Goal: Task Accomplishment & Management: Complete application form

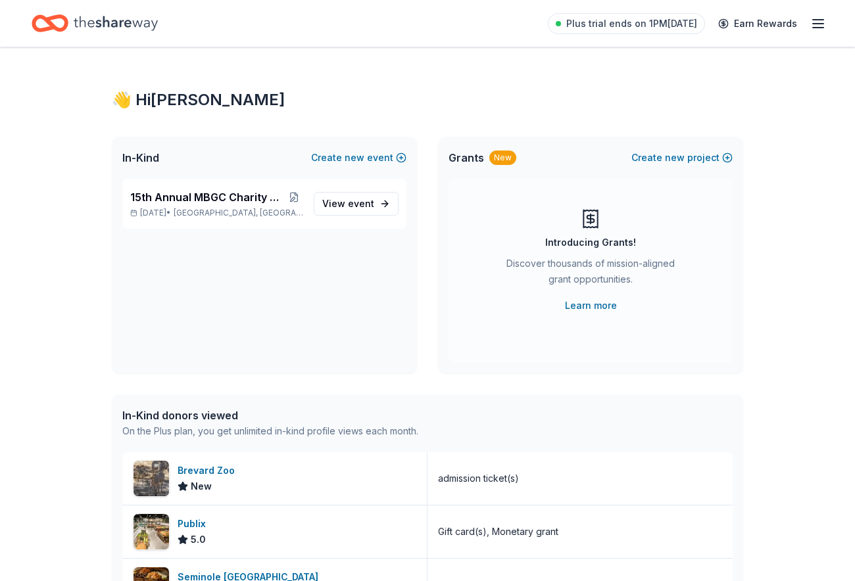
click at [814, 24] on line "button" at bounding box center [818, 24] width 11 height 0
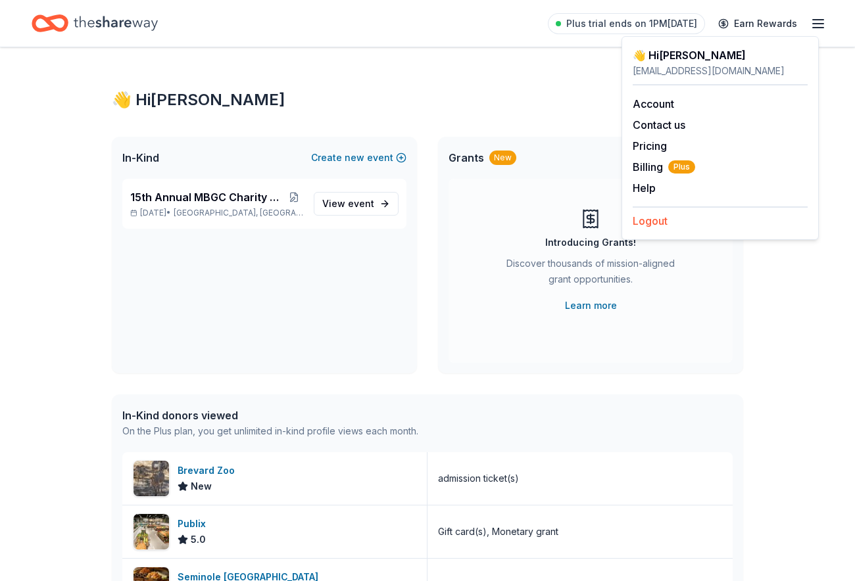
drag, startPoint x: 664, startPoint y: 266, endPoint x: 679, endPoint y: 271, distance: 16.0
click at [664, 229] on button "Logout" at bounding box center [650, 221] width 35 height 16
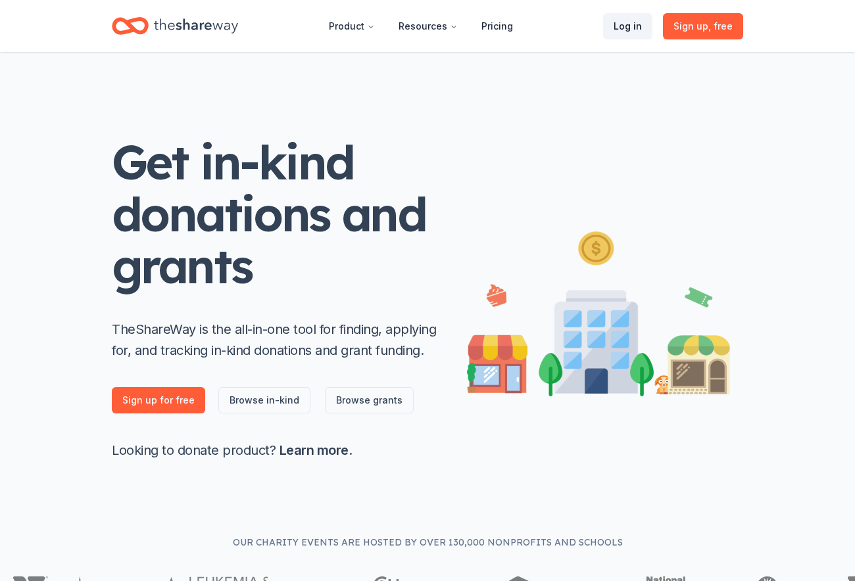
click at [606, 28] on link "Log in" at bounding box center [627, 26] width 49 height 26
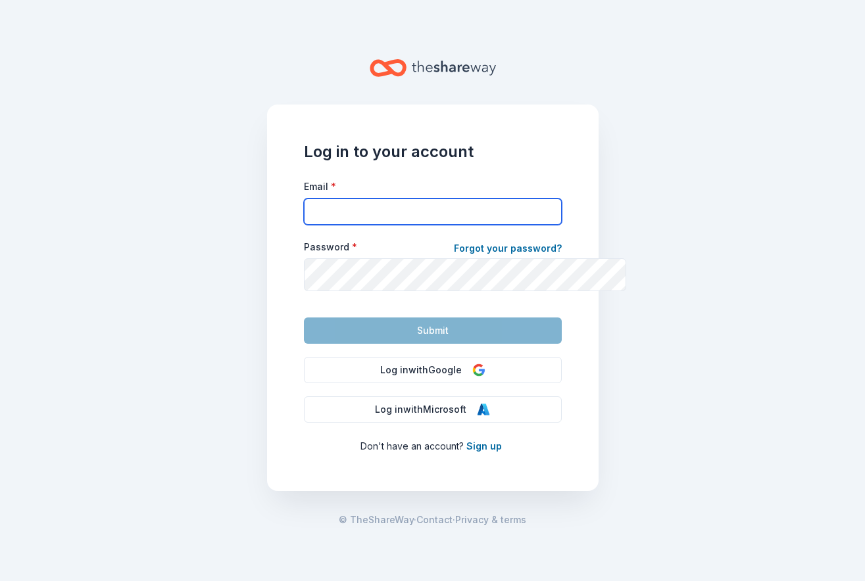
click at [335, 225] on input "Email *" at bounding box center [433, 212] width 258 height 26
type input "orockmel@gmail.com"
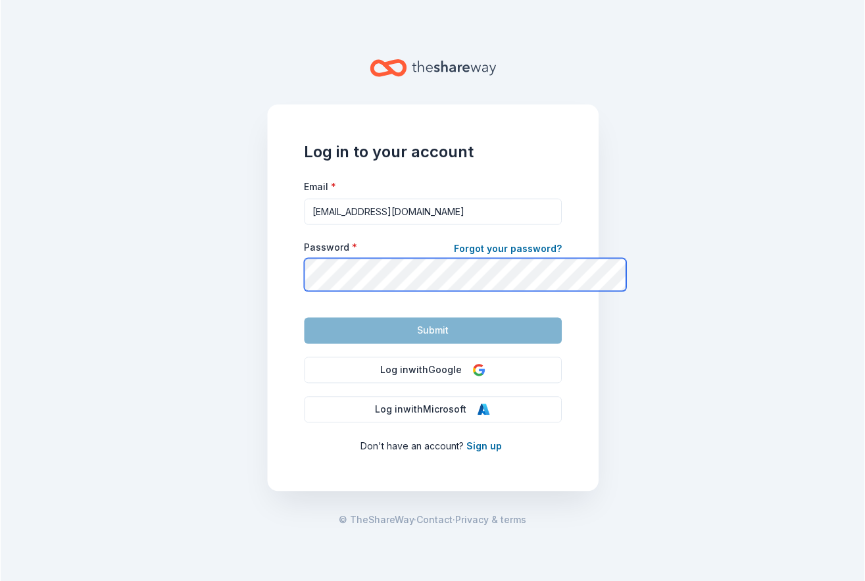
scroll to position [76, 0]
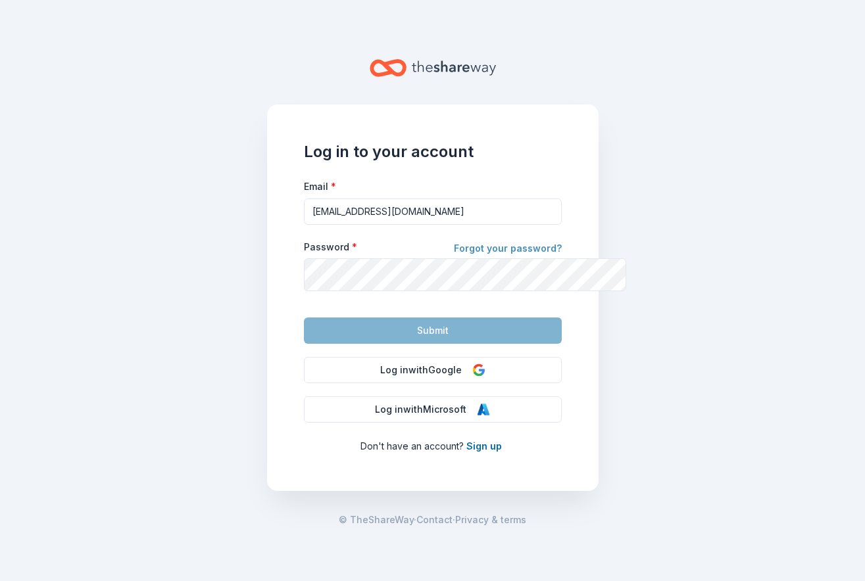
click at [540, 241] on link "Forgot your password?" at bounding box center [508, 250] width 108 height 18
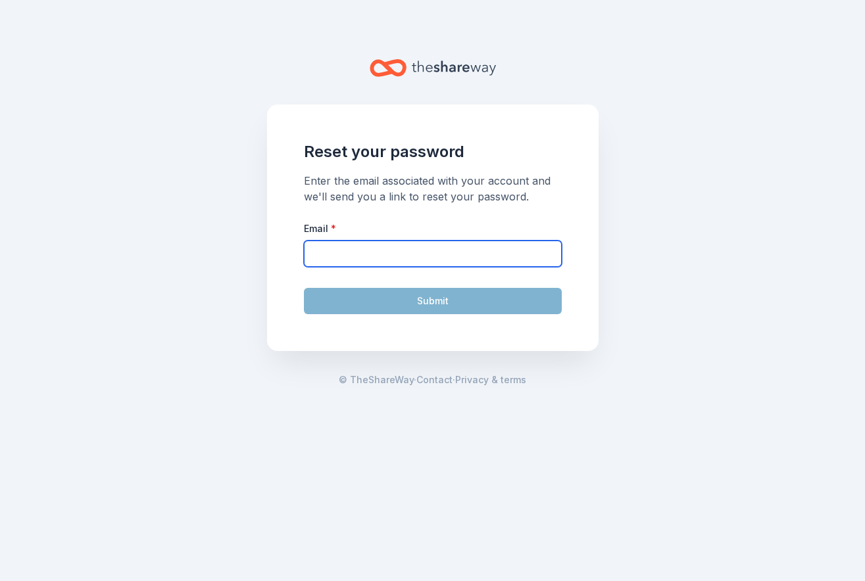
click at [362, 267] on input "Email *" at bounding box center [433, 254] width 258 height 26
type input "orockmel@gmail.com"
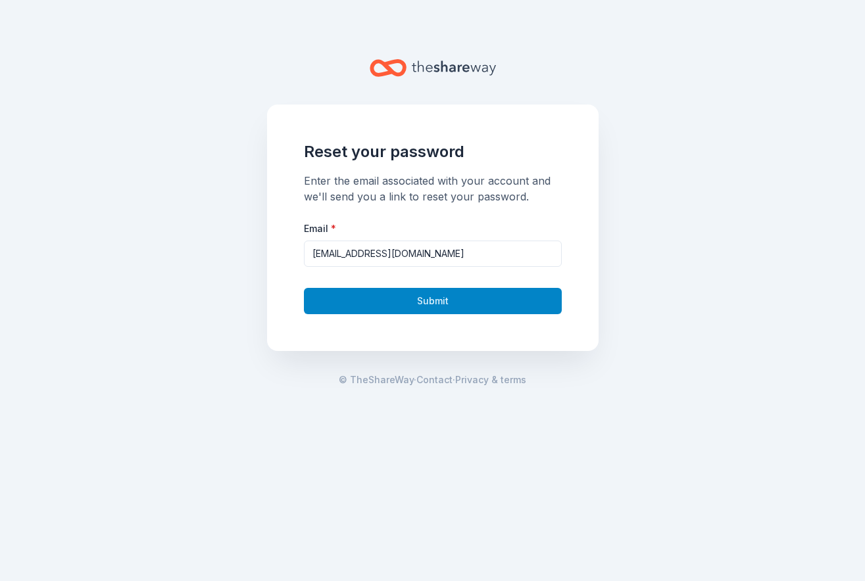
click at [417, 314] on button "Submit" at bounding box center [433, 301] width 258 height 26
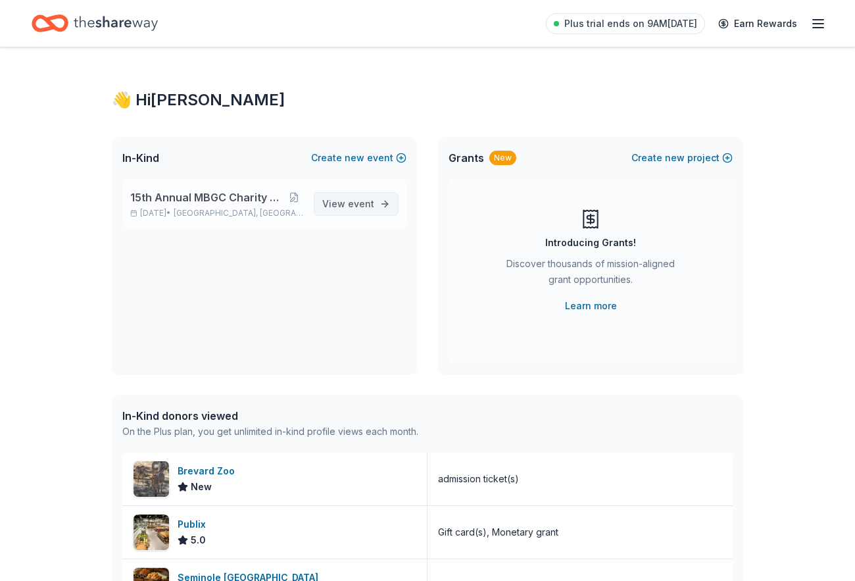
click at [353, 212] on span "View event" at bounding box center [348, 204] width 52 height 16
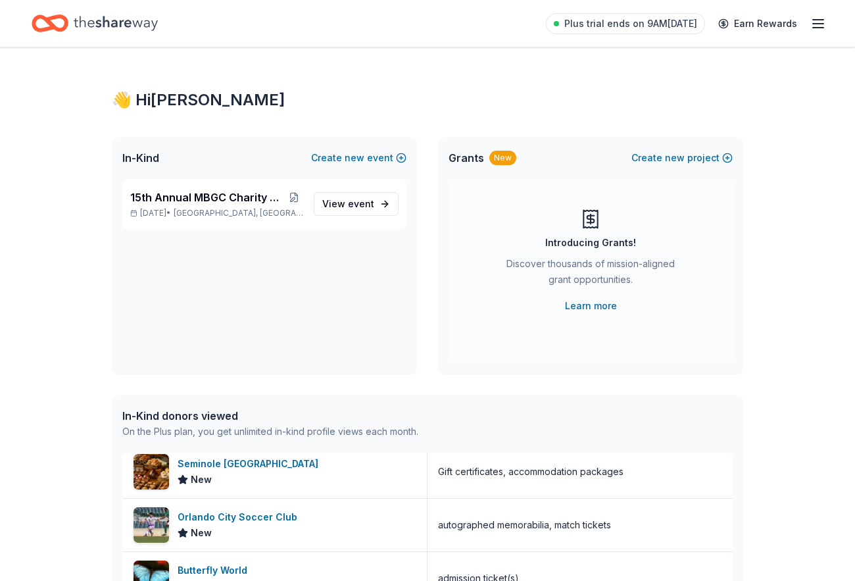
scroll to position [197, 0]
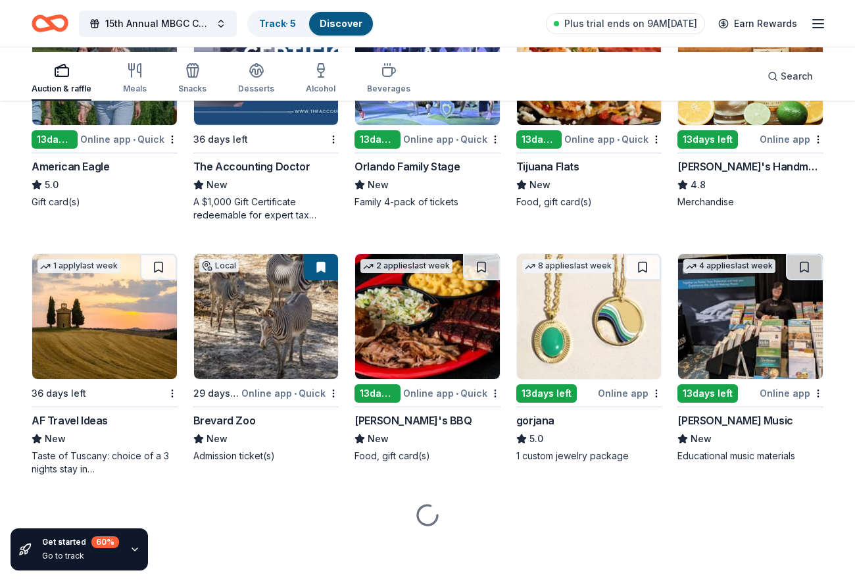
scroll to position [1973, 0]
click at [575, 125] on img at bounding box center [589, 62] width 145 height 125
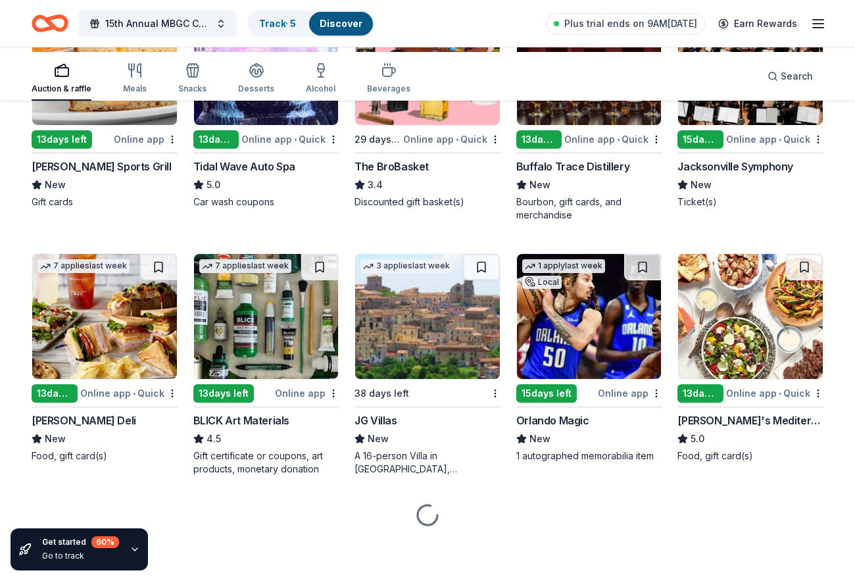
scroll to position [2570, 0]
click at [255, 125] on img at bounding box center [266, 62] width 145 height 125
click at [250, 125] on img at bounding box center [266, 62] width 145 height 125
click at [407, 125] on img at bounding box center [427, 62] width 145 height 125
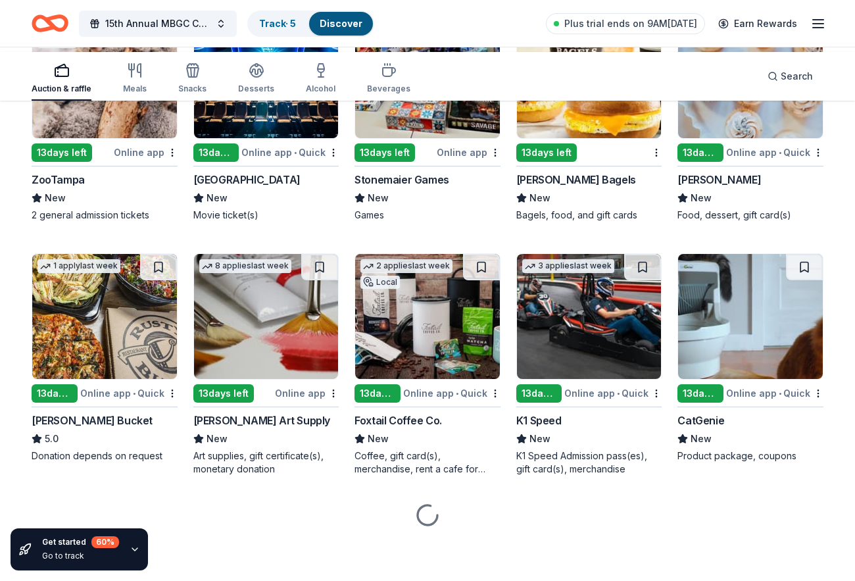
scroll to position [3690, 0]
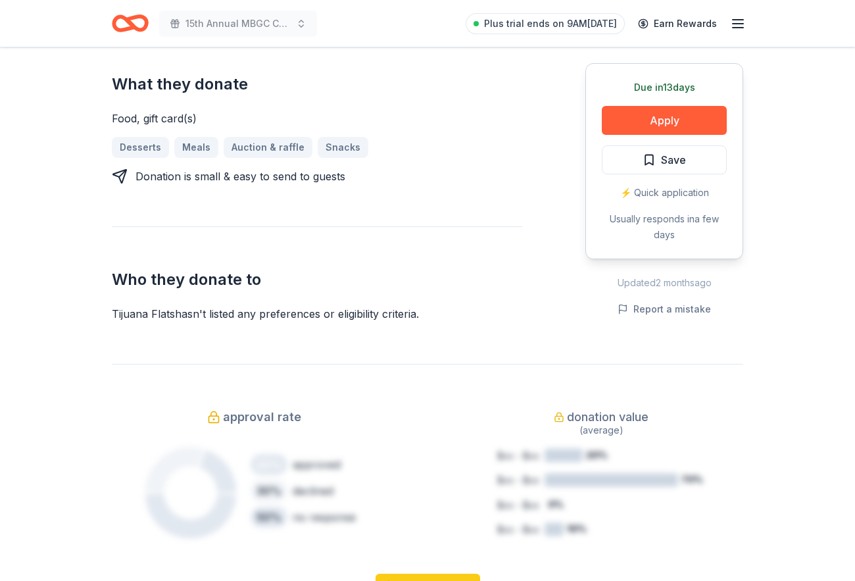
scroll to position [658, 0]
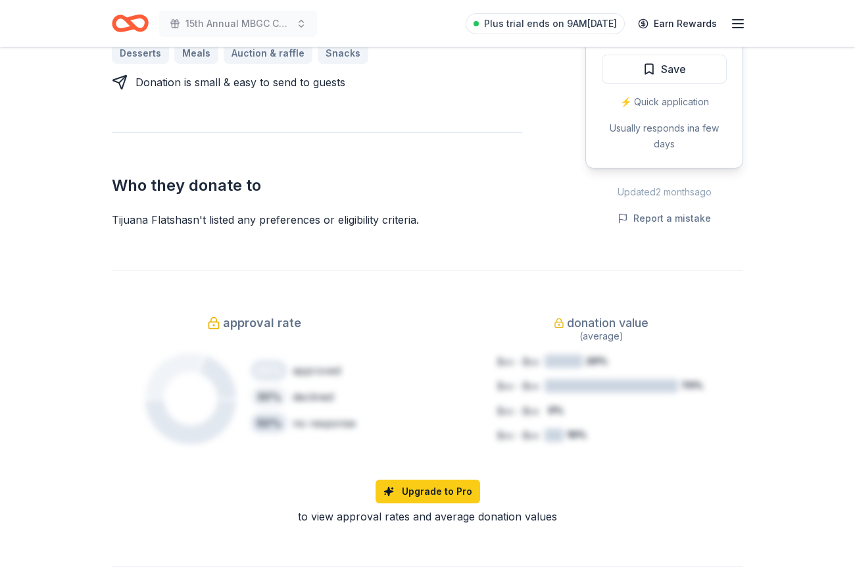
click at [673, 44] on button "Apply" at bounding box center [664, 29] width 125 height 29
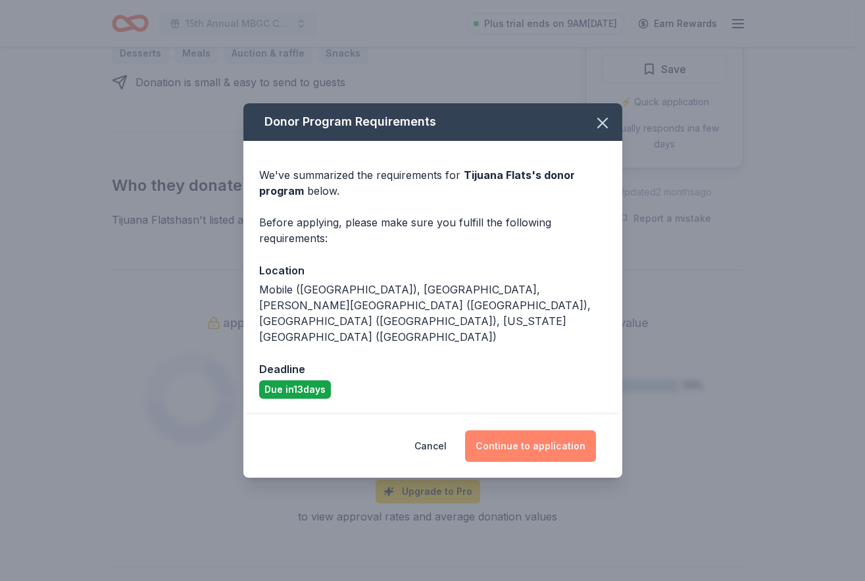
click at [528, 462] on button "Continue to application" at bounding box center [530, 446] width 131 height 32
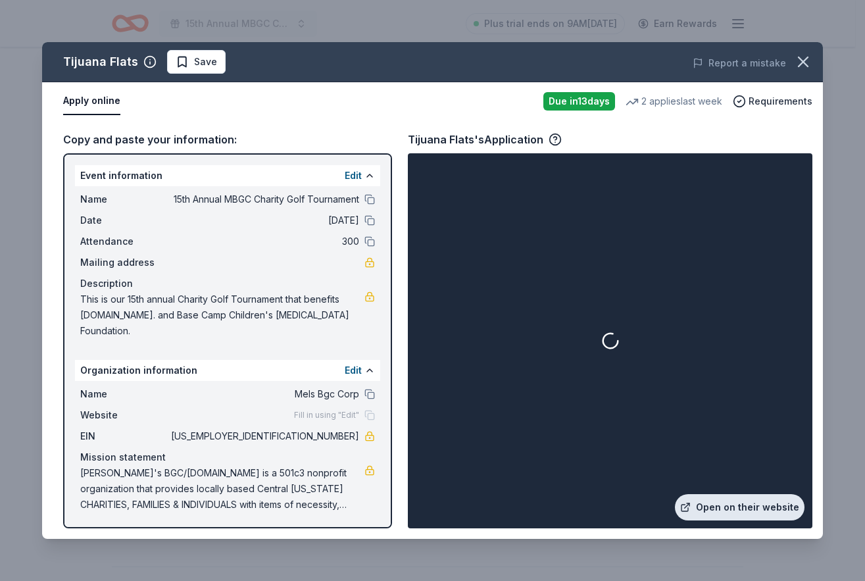
click at [719, 494] on link "Open on their website" at bounding box center [740, 507] width 130 height 26
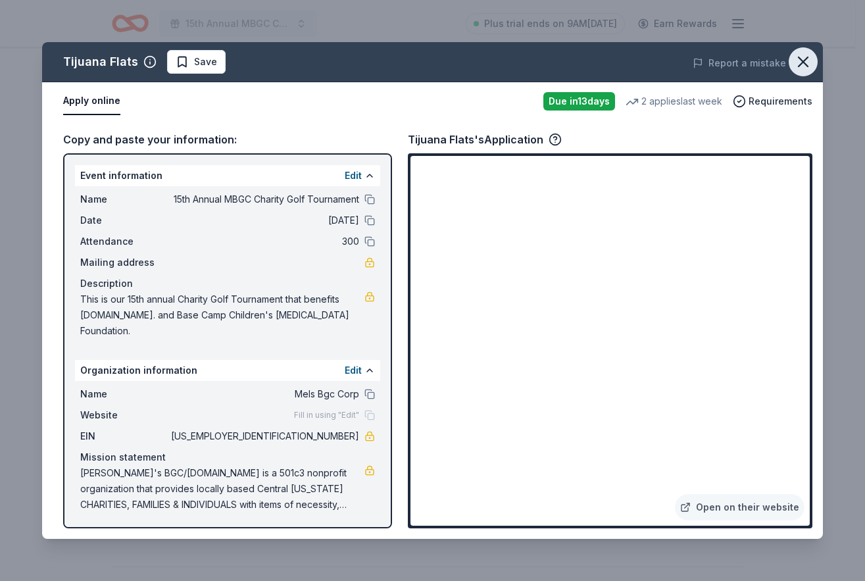
click at [794, 71] on icon "button" at bounding box center [803, 62] width 18 height 18
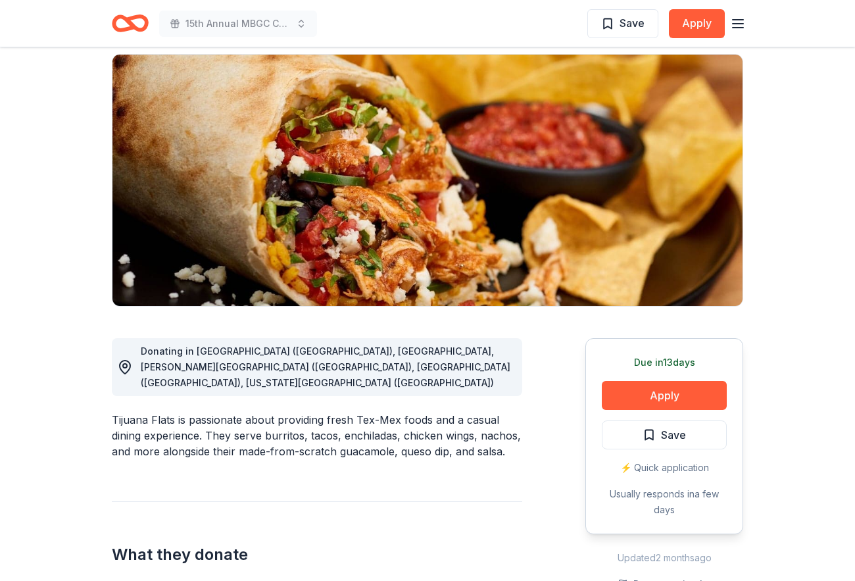
scroll to position [3, 0]
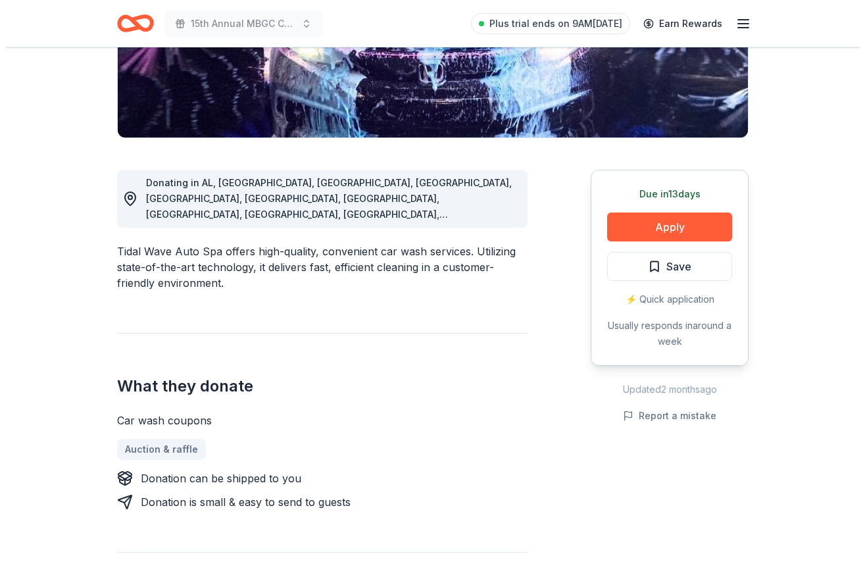
scroll to position [263, 0]
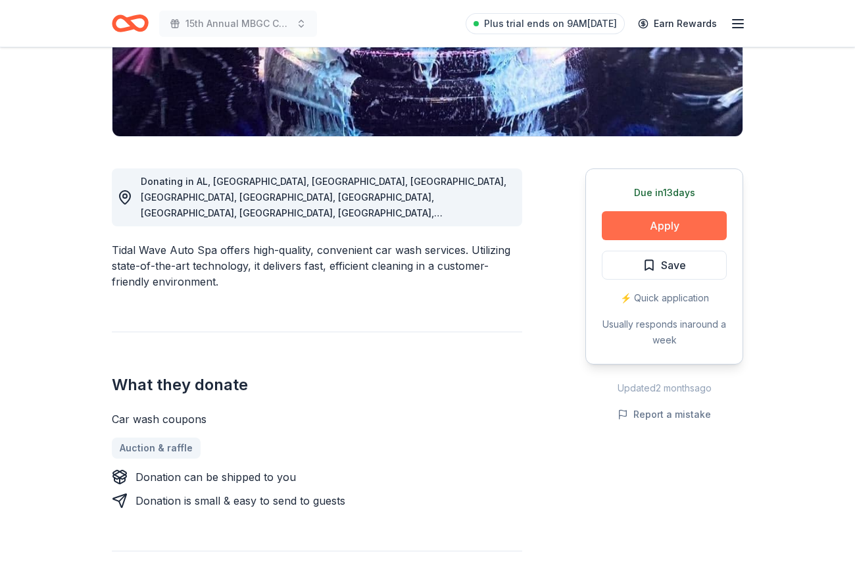
click at [637, 240] on button "Apply" at bounding box center [664, 225] width 125 height 29
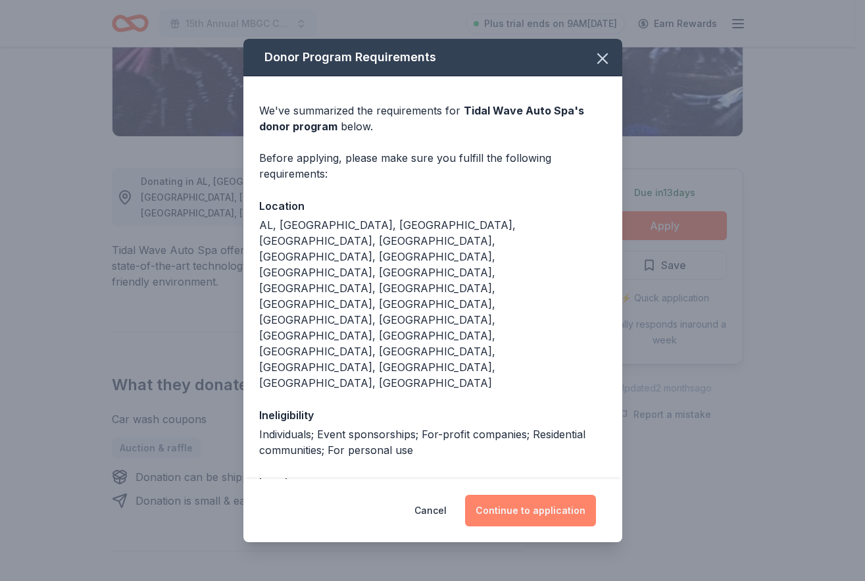
click at [539, 499] on button "Continue to application" at bounding box center [530, 511] width 131 height 32
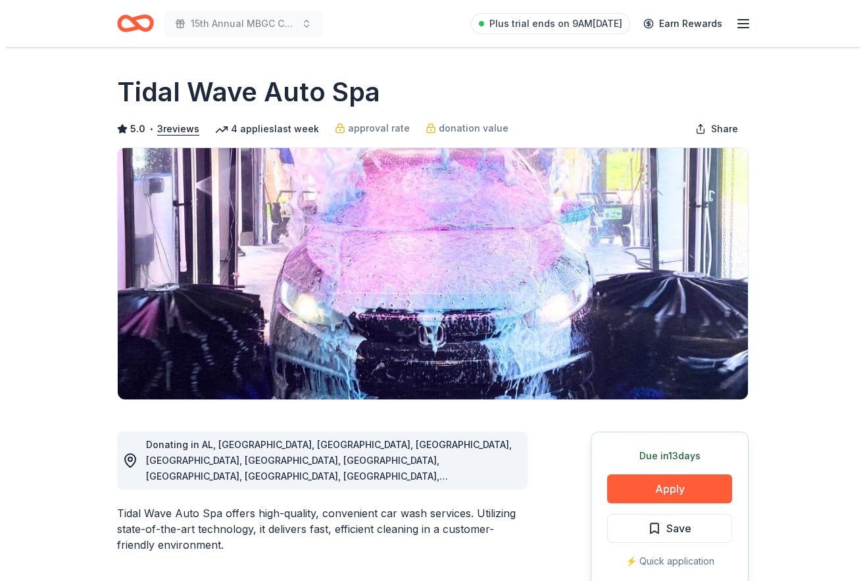
scroll to position [329, 0]
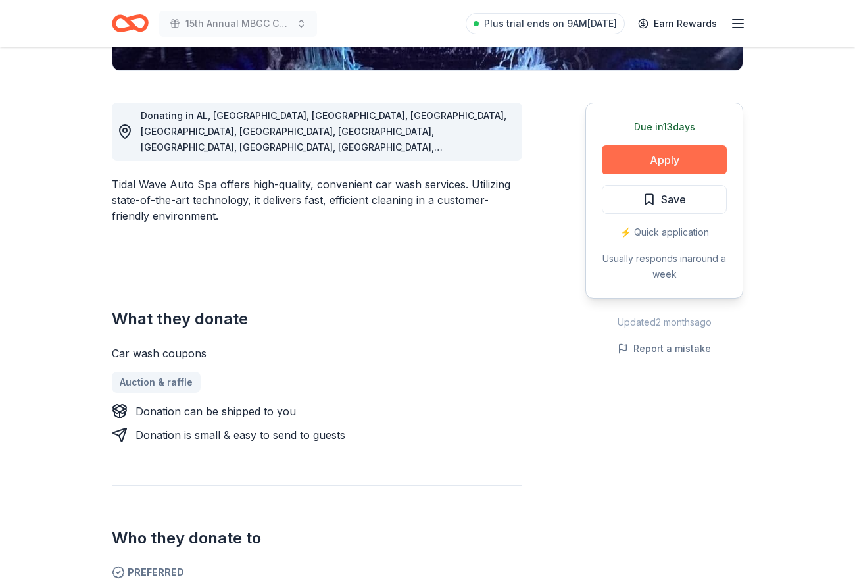
click at [631, 174] on button "Apply" at bounding box center [664, 159] width 125 height 29
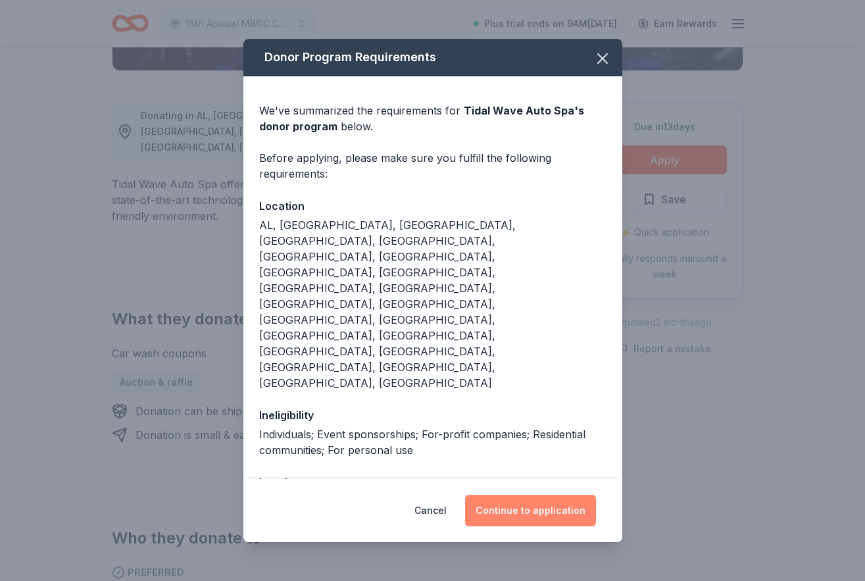
click at [596, 495] on button "Continue to application" at bounding box center [530, 511] width 131 height 32
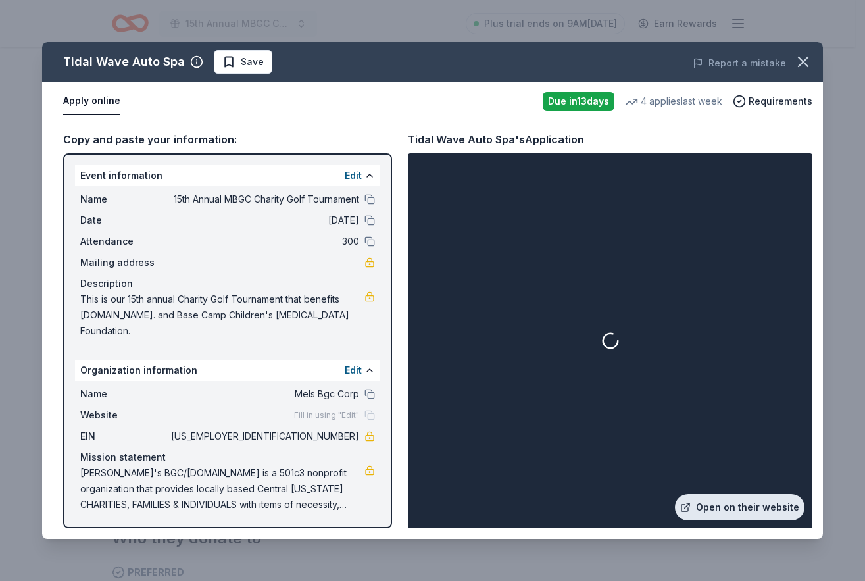
click at [681, 494] on link "Open on their website" at bounding box center [740, 507] width 130 height 26
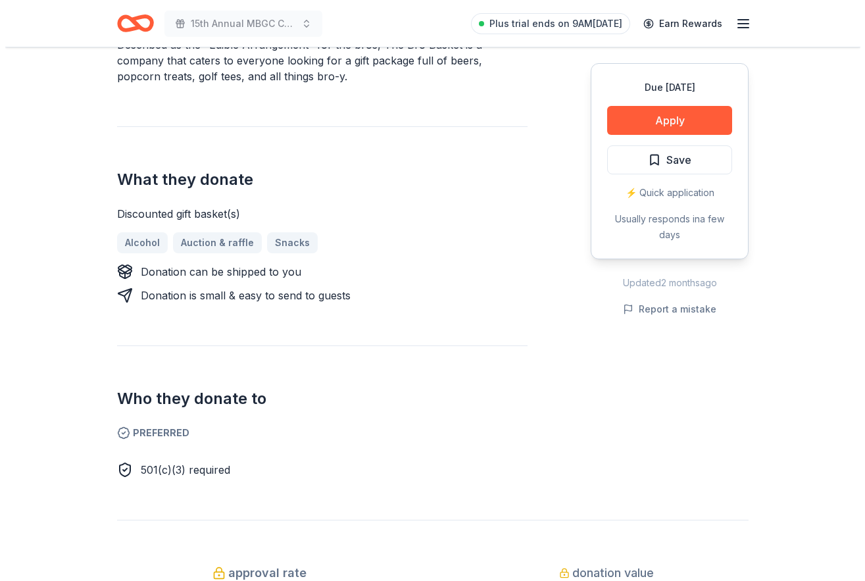
scroll to position [460, 0]
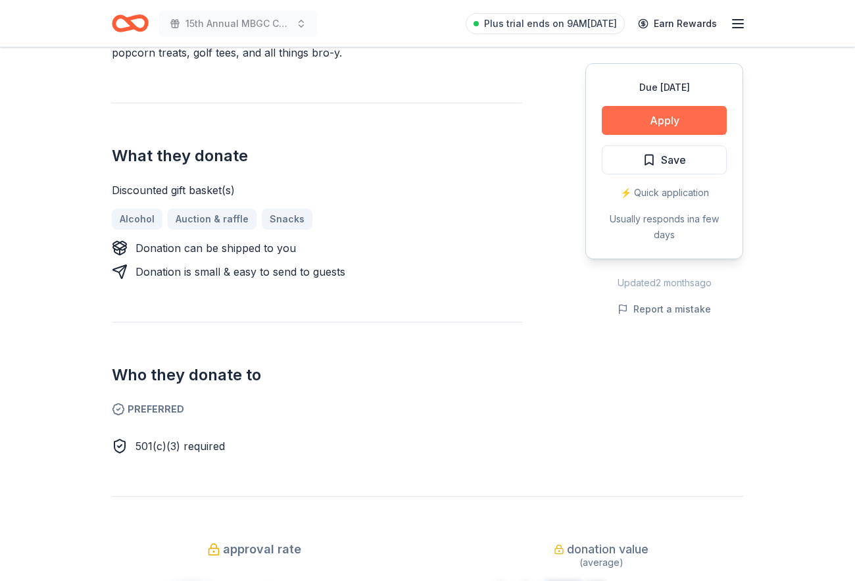
click at [654, 135] on button "Apply" at bounding box center [664, 120] width 125 height 29
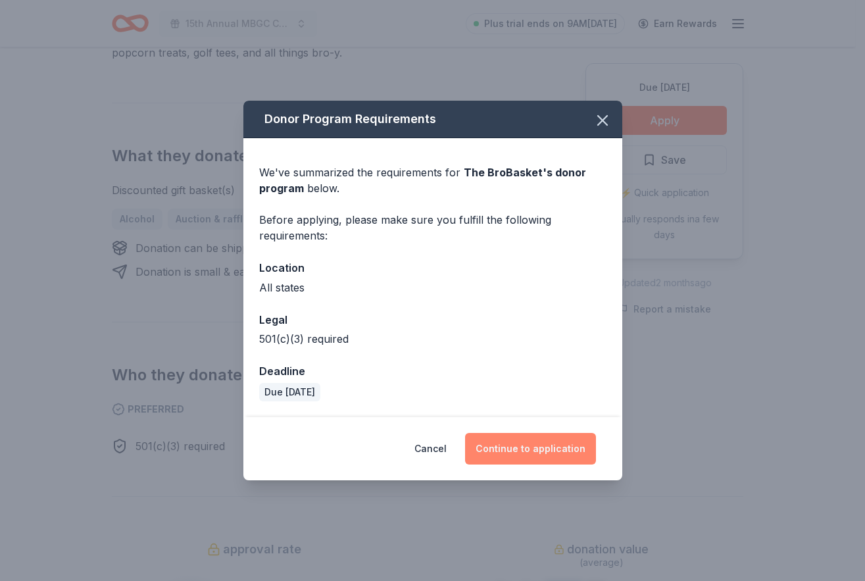
click at [595, 464] on button "Continue to application" at bounding box center [530, 449] width 131 height 32
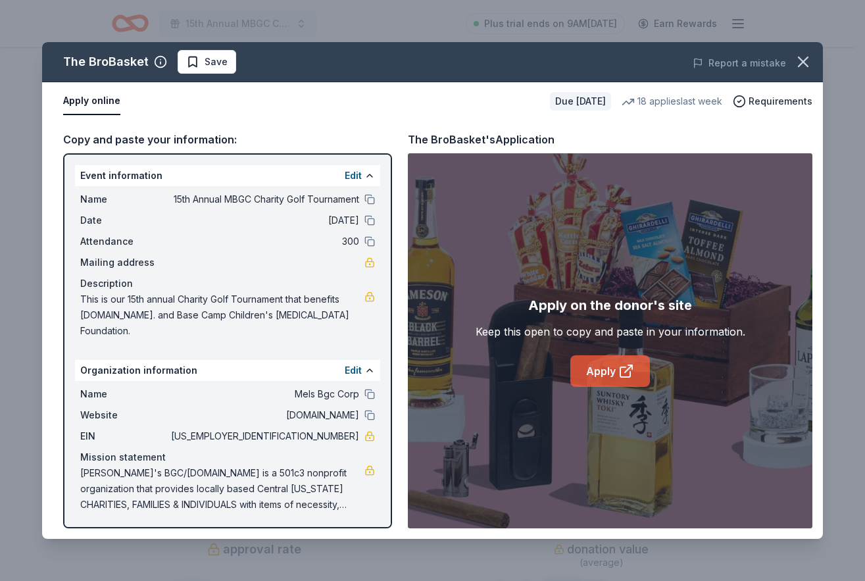
click at [611, 384] on link "Apply" at bounding box center [610, 371] width 80 height 32
